Goal: Task Accomplishment & Management: Complete application form

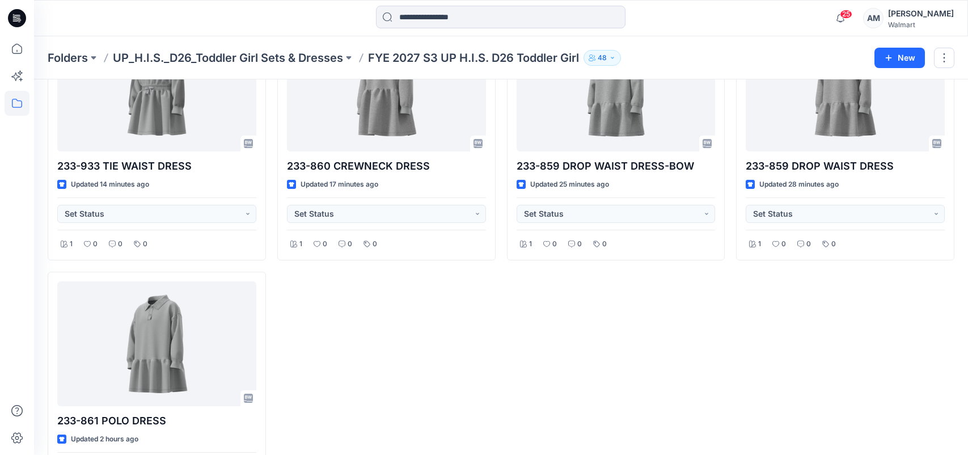
scroll to position [170, 0]
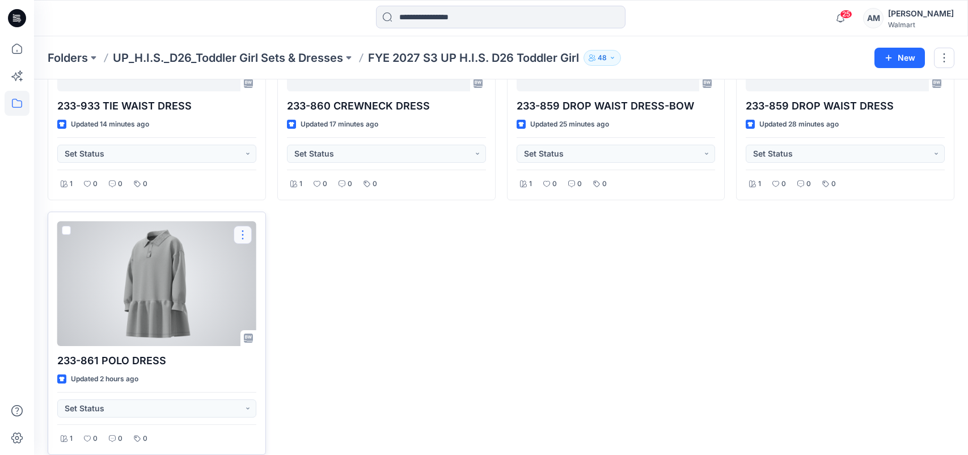
click at [240, 234] on button "button" at bounding box center [243, 235] width 18 height 18
click at [265, 261] on p "Edit" at bounding box center [263, 261] width 14 height 12
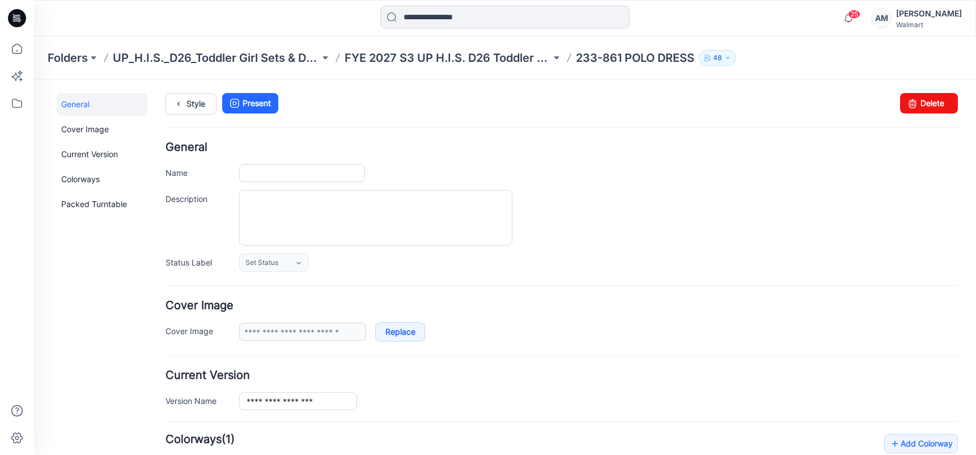
type input "**********"
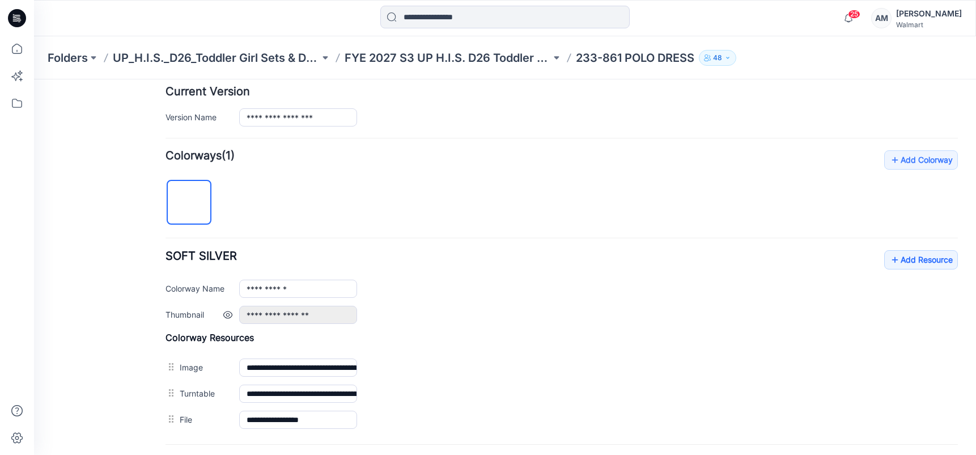
scroll to position [391, 0]
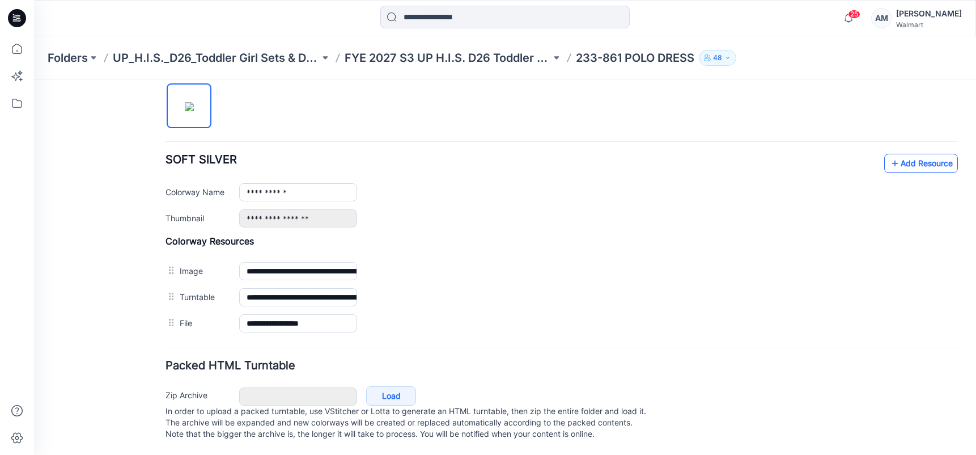
click at [924, 154] on link "Add Resource" at bounding box center [921, 163] width 74 height 19
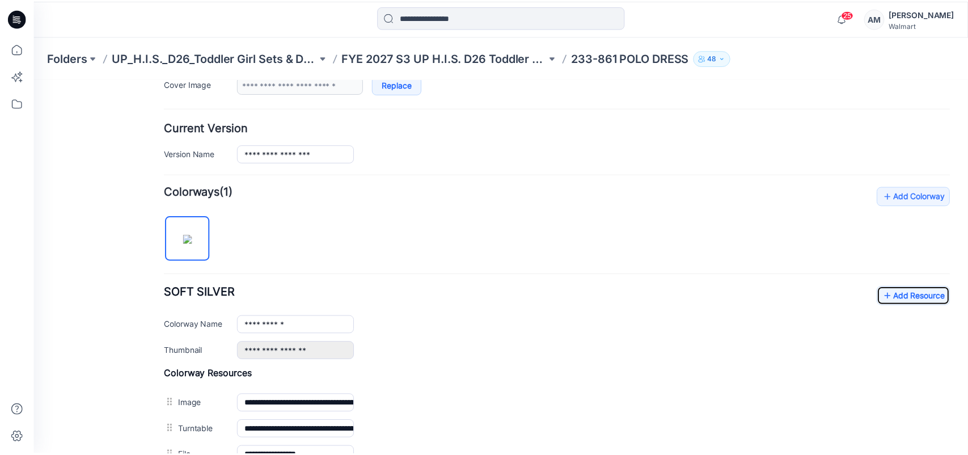
scroll to position [221, 0]
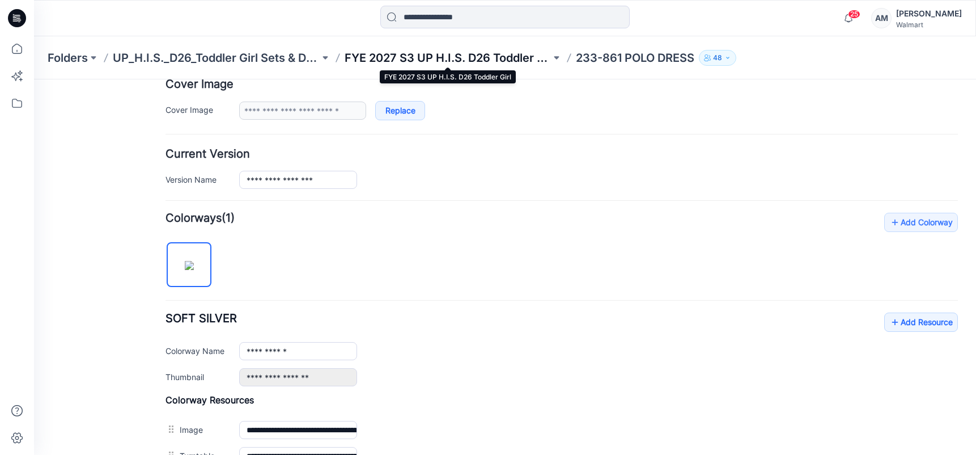
click at [421, 51] on p "FYE 2027 S3 UP H.I.S. D26 Toddler Girl" at bounding box center [448, 58] width 207 height 16
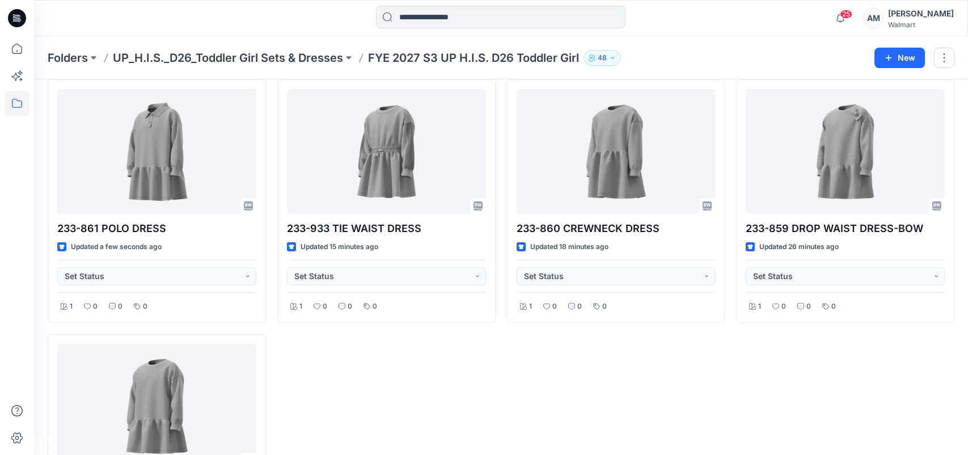
scroll to position [113, 0]
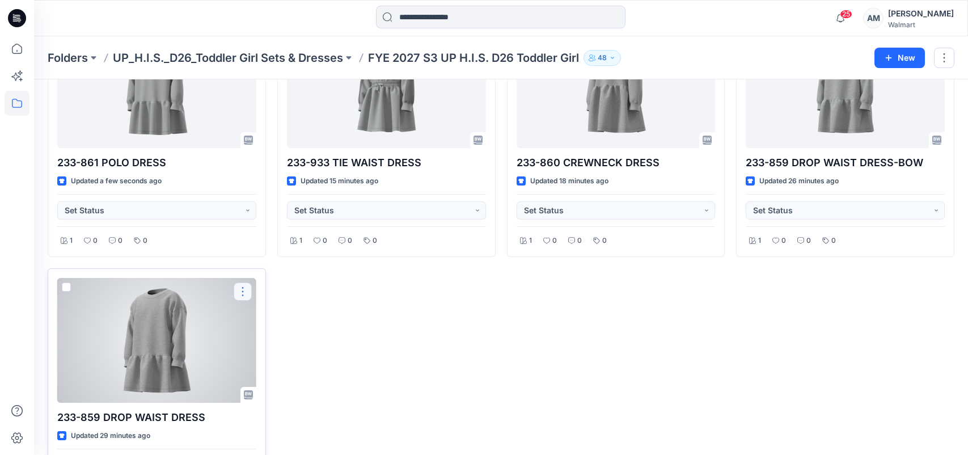
click at [246, 289] on button "button" at bounding box center [243, 291] width 18 height 18
click at [267, 320] on p "Edit" at bounding box center [263, 318] width 14 height 12
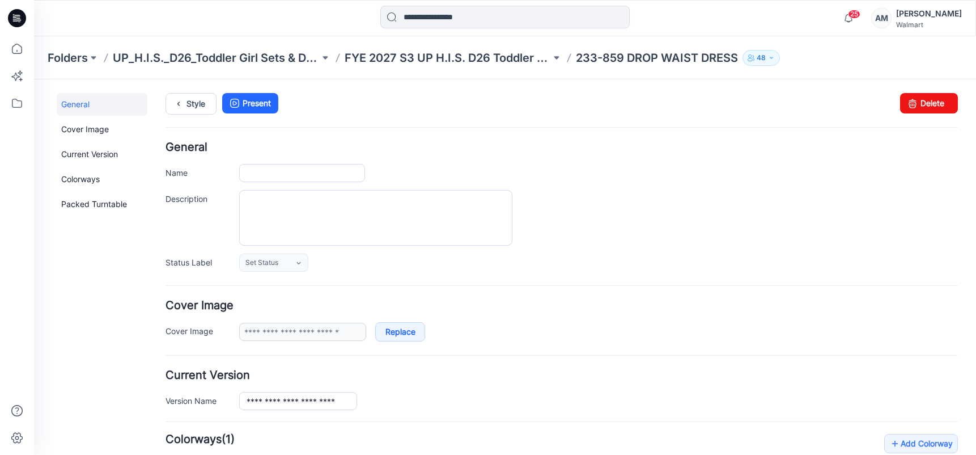
type input "**********"
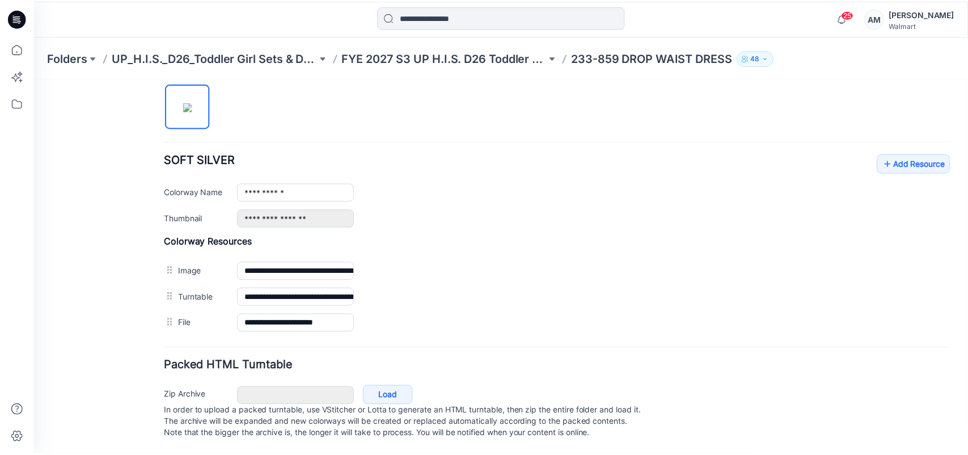
scroll to position [391, 0]
click at [930, 154] on link "Add Resource" at bounding box center [921, 163] width 74 height 19
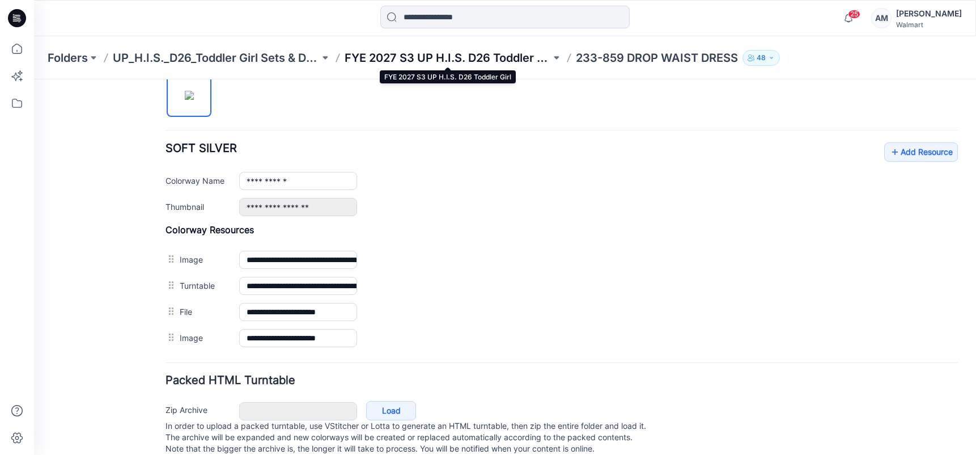
click at [418, 58] on p "FYE 2027 S3 UP H.I.S. D26 Toddler Girl" at bounding box center [448, 58] width 207 height 16
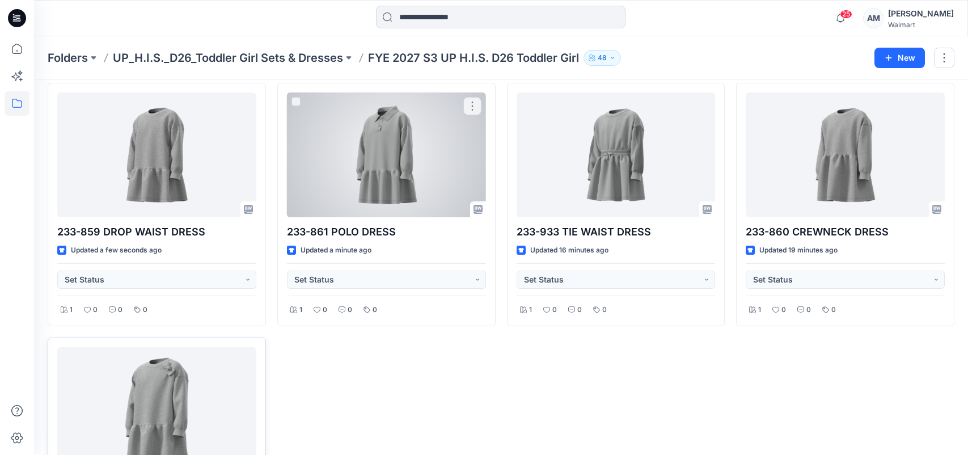
scroll to position [113, 0]
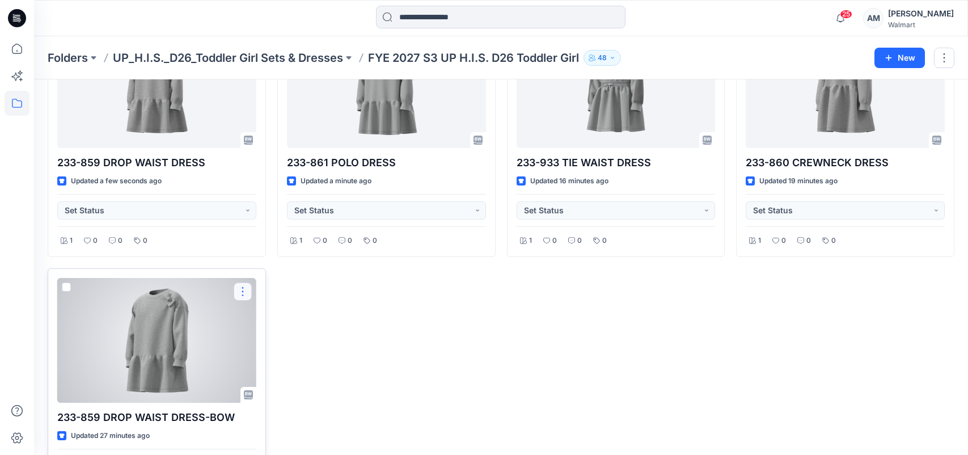
click at [244, 294] on button "button" at bounding box center [243, 291] width 18 height 18
click at [306, 316] on button "Edit" at bounding box center [297, 317] width 122 height 21
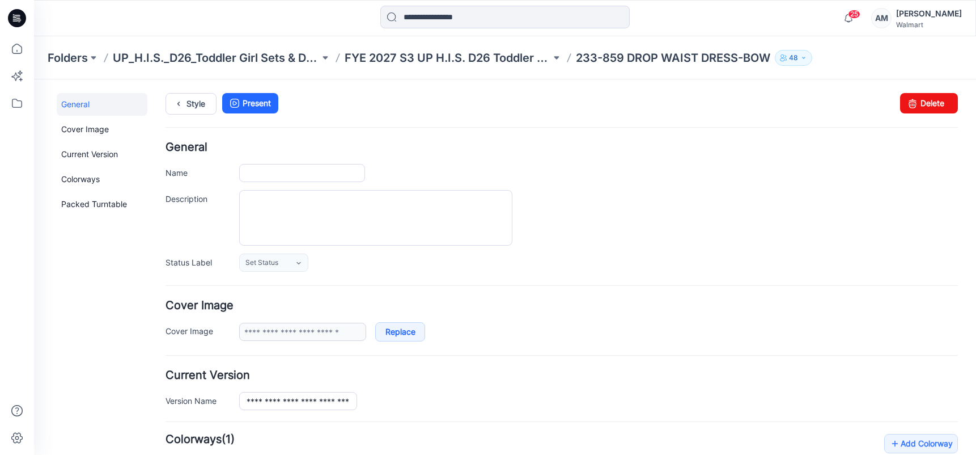
type input "**********"
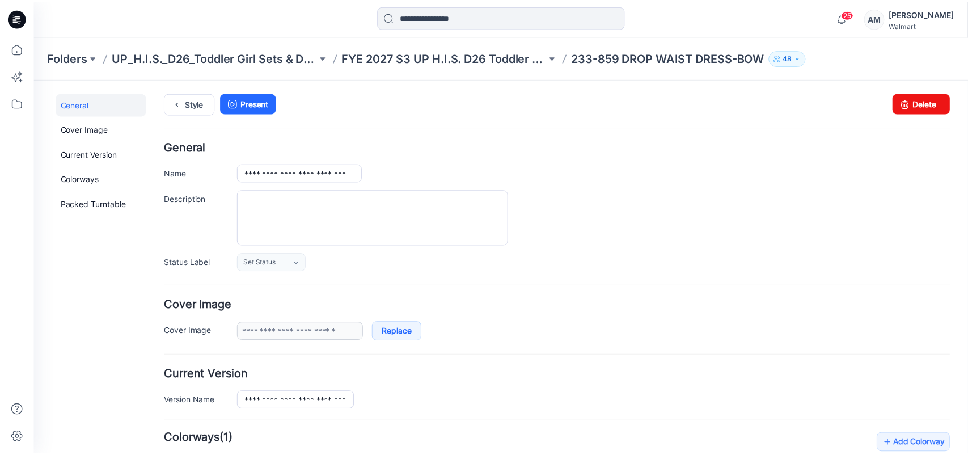
scroll to position [283, 0]
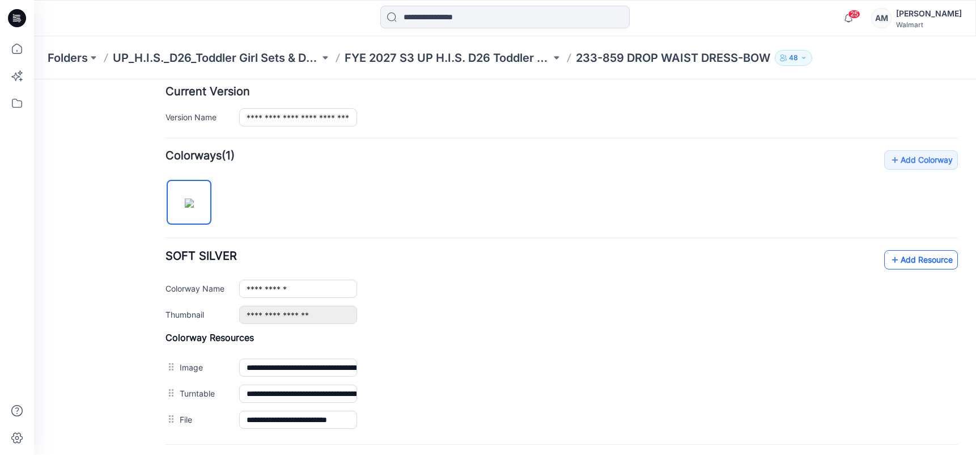
click at [909, 264] on link "Add Resource" at bounding box center [921, 259] width 74 height 19
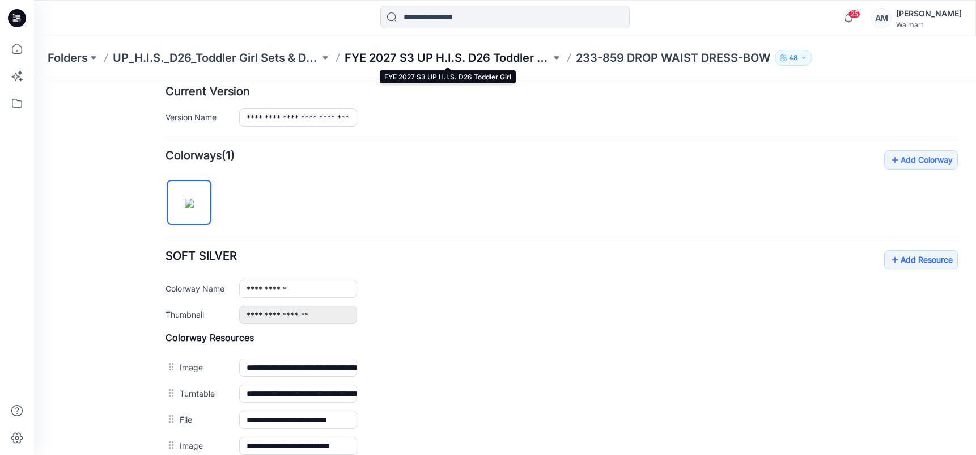
click at [415, 55] on p "FYE 2027 S3 UP H.I.S. D26 Toddler Girl" at bounding box center [448, 58] width 207 height 16
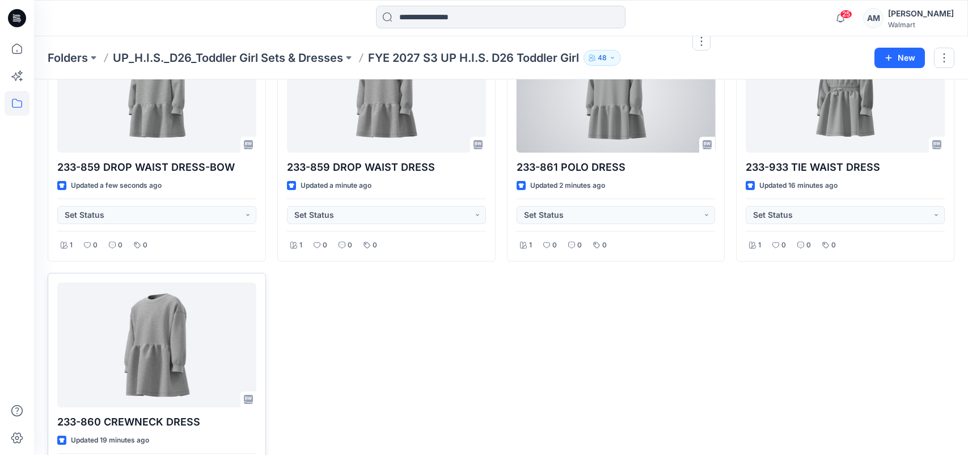
scroll to position [113, 0]
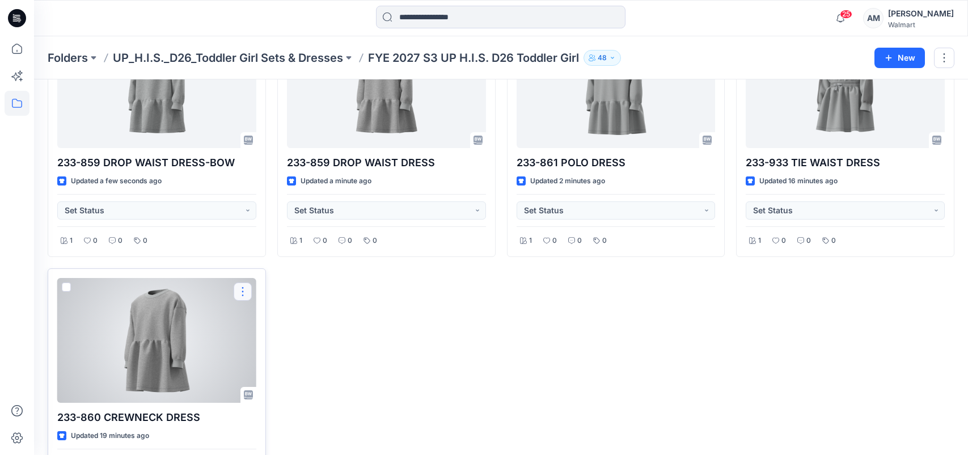
click at [243, 290] on button "button" at bounding box center [243, 291] width 18 height 18
click at [264, 319] on p "Edit" at bounding box center [263, 318] width 14 height 12
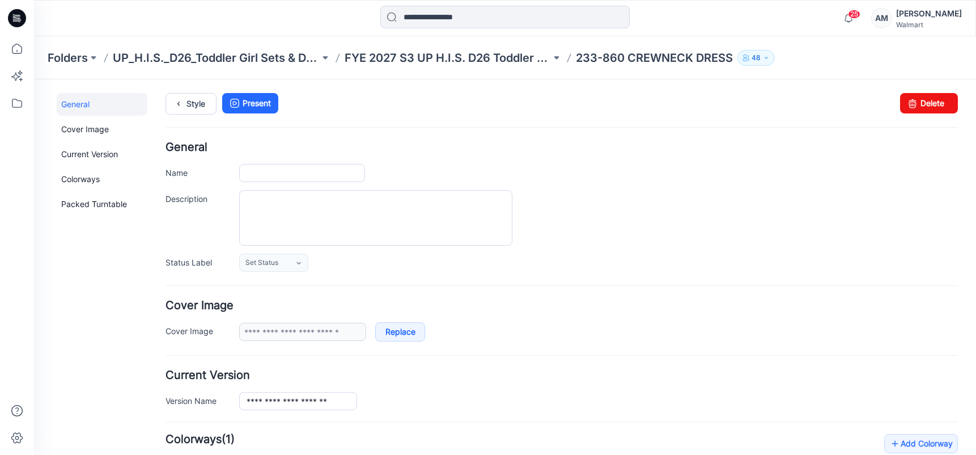
type input "**********"
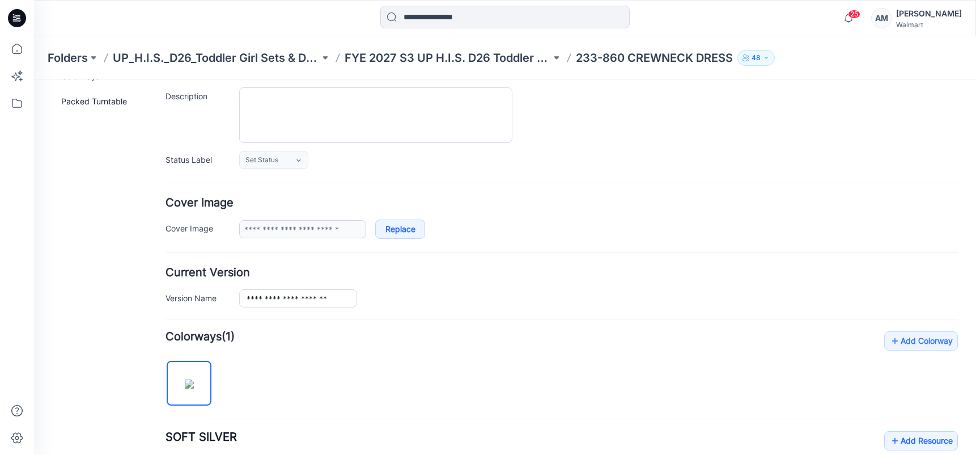
scroll to position [227, 0]
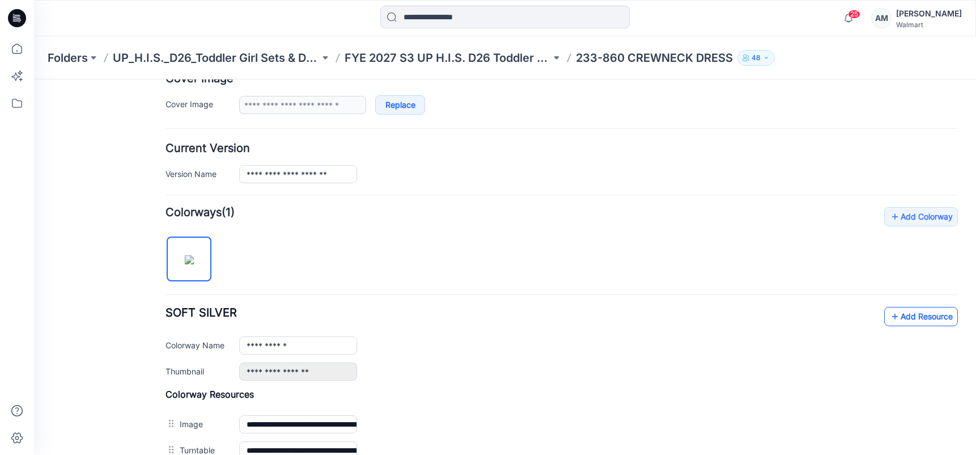
click at [913, 310] on link "Add Resource" at bounding box center [921, 316] width 74 height 19
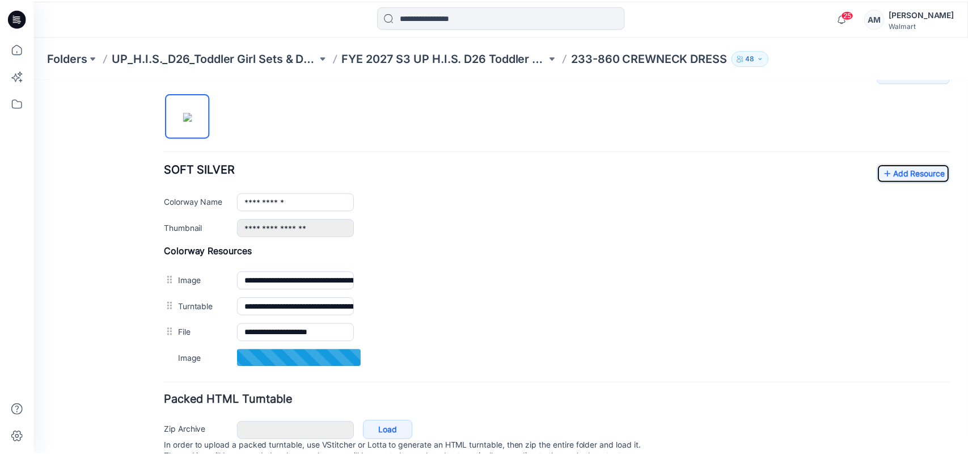
scroll to position [397, 0]
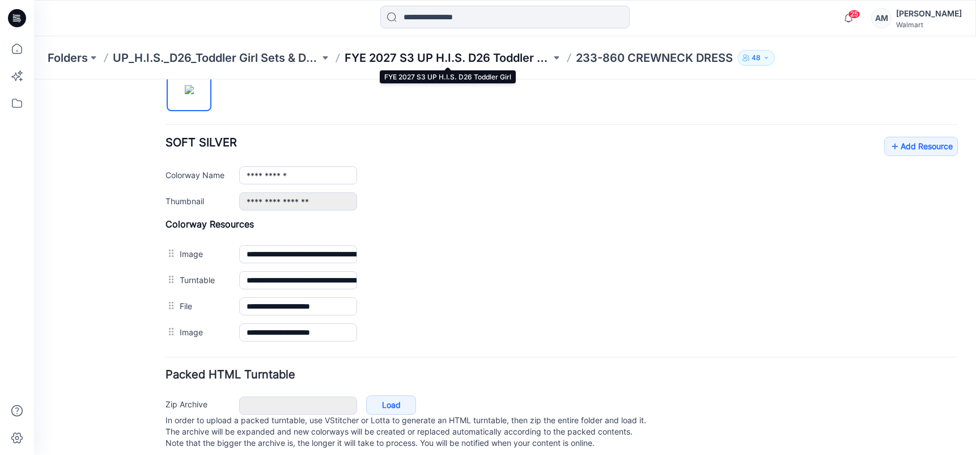
click at [454, 56] on p "FYE 2027 S3 UP H.I.S. D26 Toddler Girl" at bounding box center [448, 58] width 207 height 16
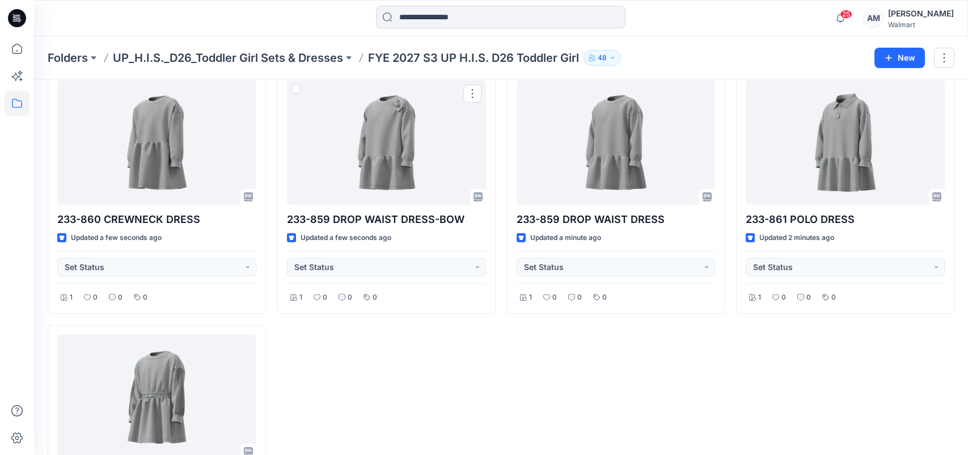
scroll to position [113, 0]
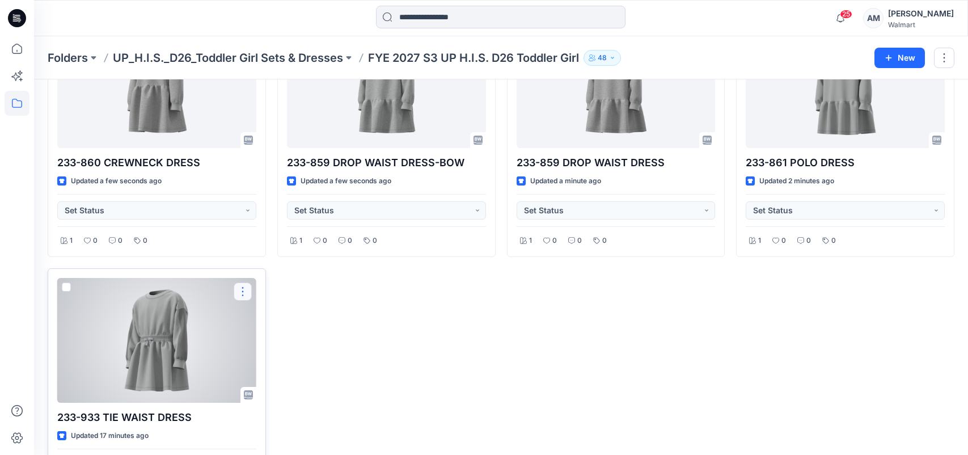
click at [243, 289] on button "button" at bounding box center [243, 291] width 18 height 18
click at [260, 320] on p "Edit" at bounding box center [263, 318] width 14 height 12
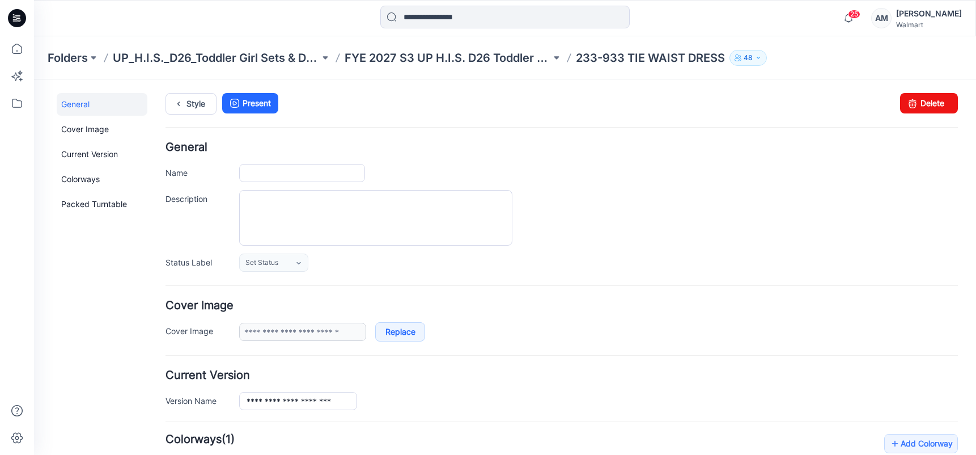
type input "**********"
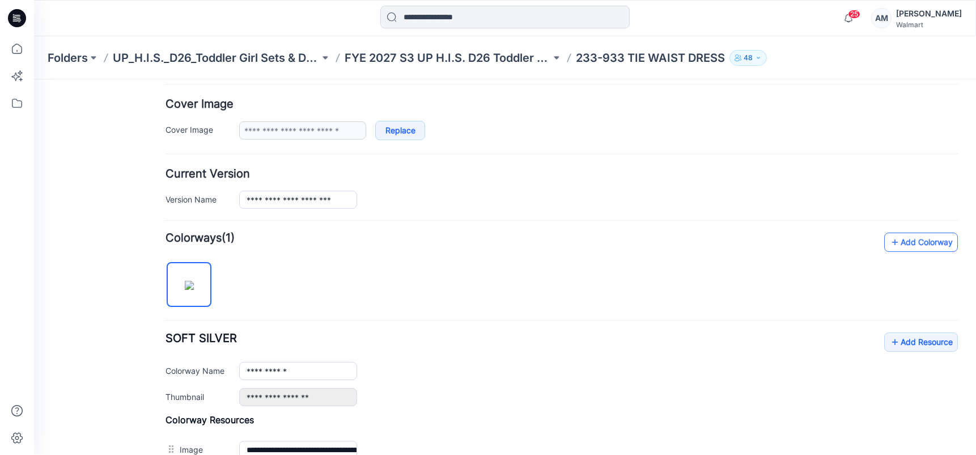
scroll to position [283, 0]
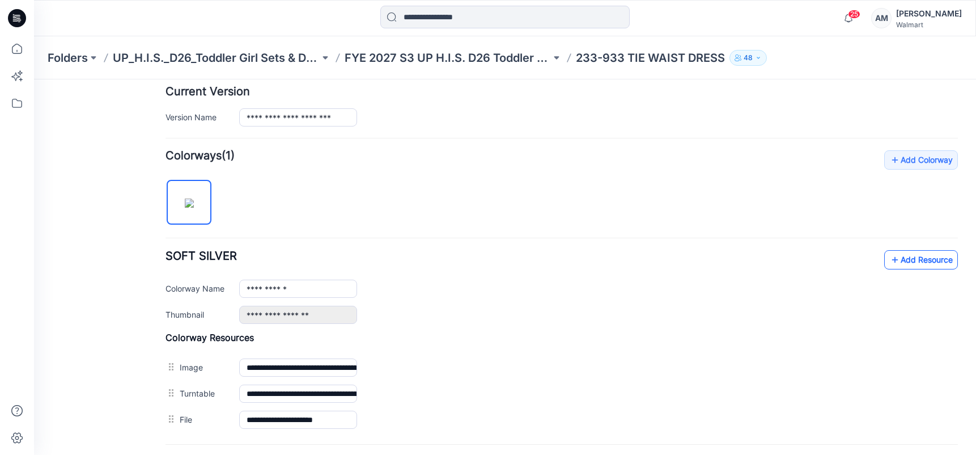
click at [927, 255] on link "Add Resource" at bounding box center [921, 259] width 74 height 19
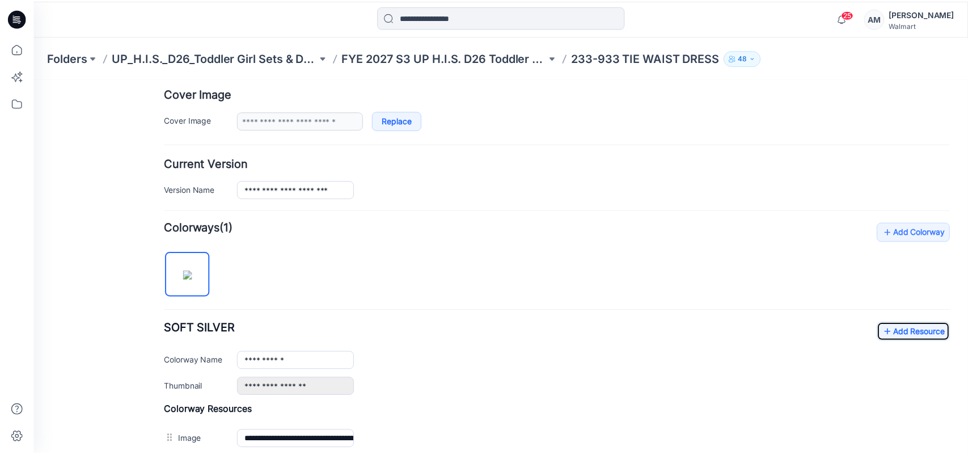
scroll to position [190, 0]
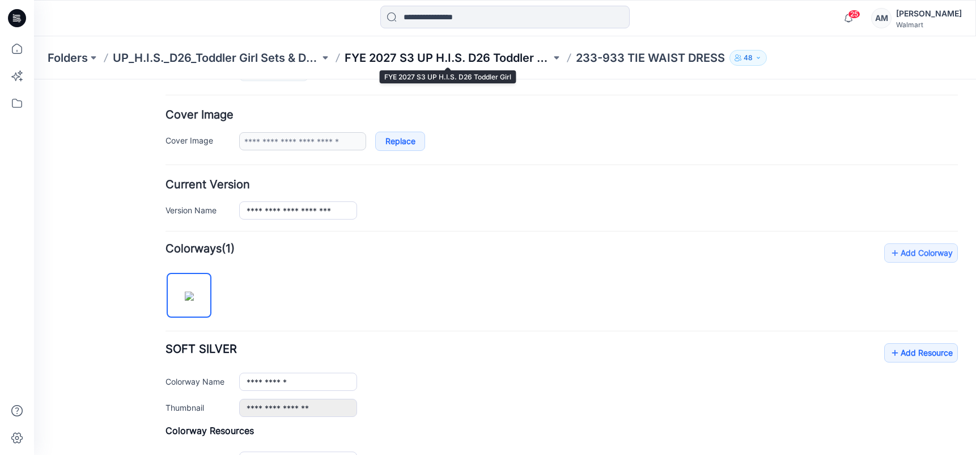
click at [416, 57] on p "FYE 2027 S3 UP H.I.S. D26 Toddler Girl" at bounding box center [448, 58] width 207 height 16
